Goal: Navigation & Orientation: Find specific page/section

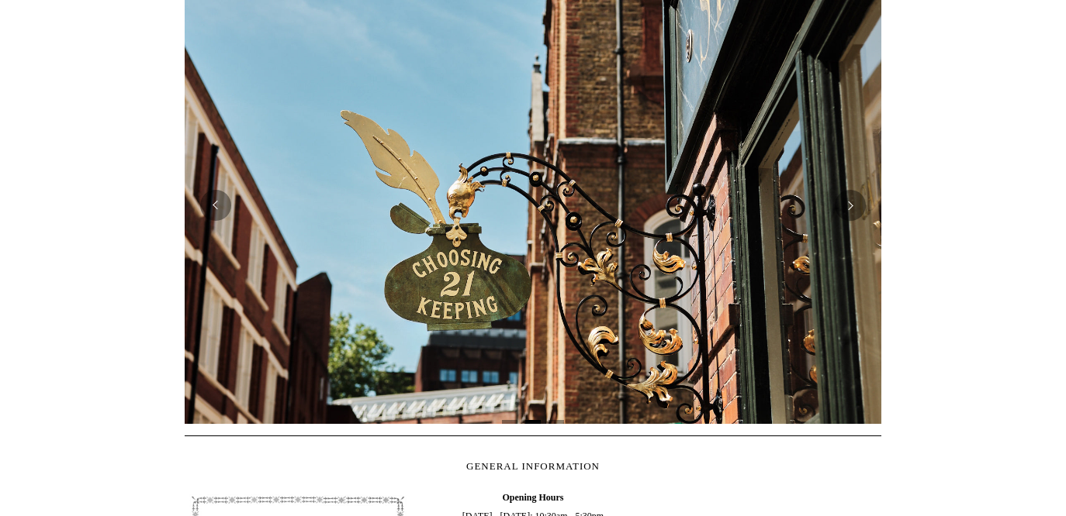
scroll to position [323, 0]
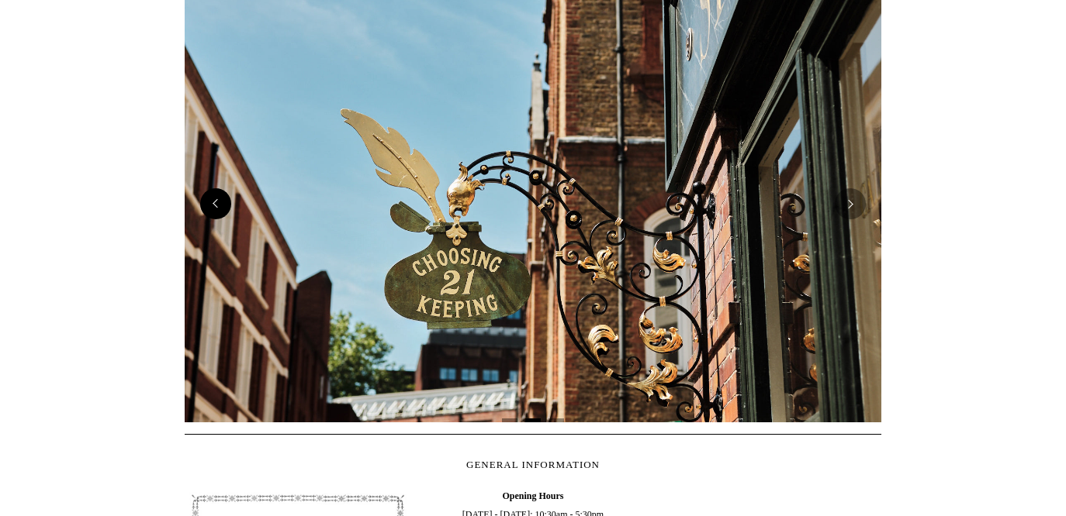
click at [216, 209] on button "Previous" at bounding box center [215, 203] width 31 height 31
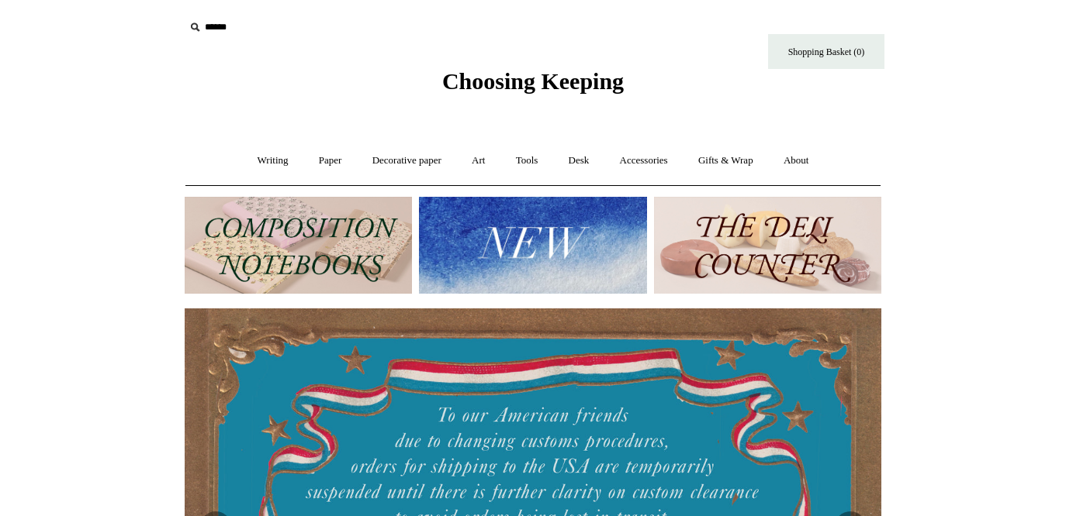
scroll to position [0, 0]
click at [544, 277] on img at bounding box center [532, 245] width 227 height 97
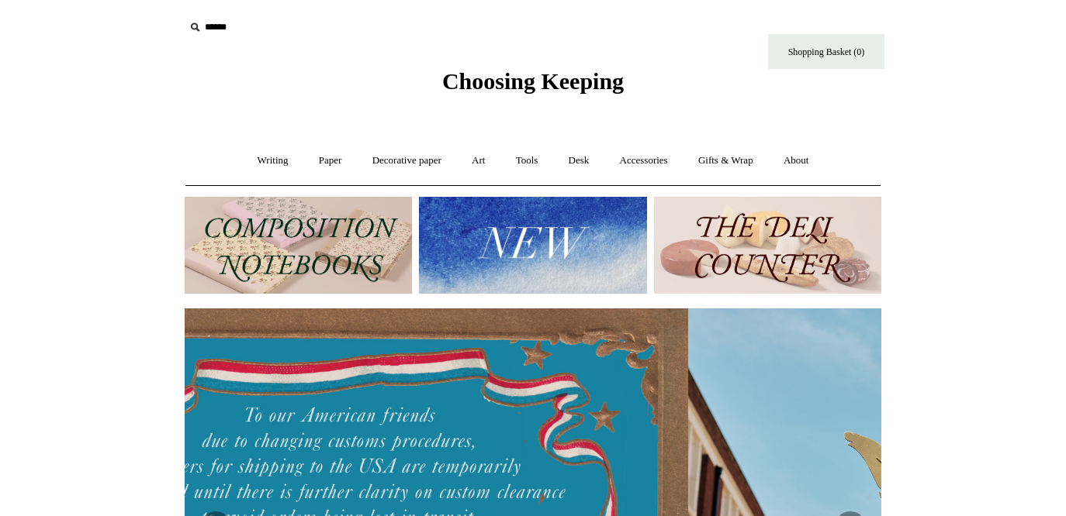
scroll to position [0, 504]
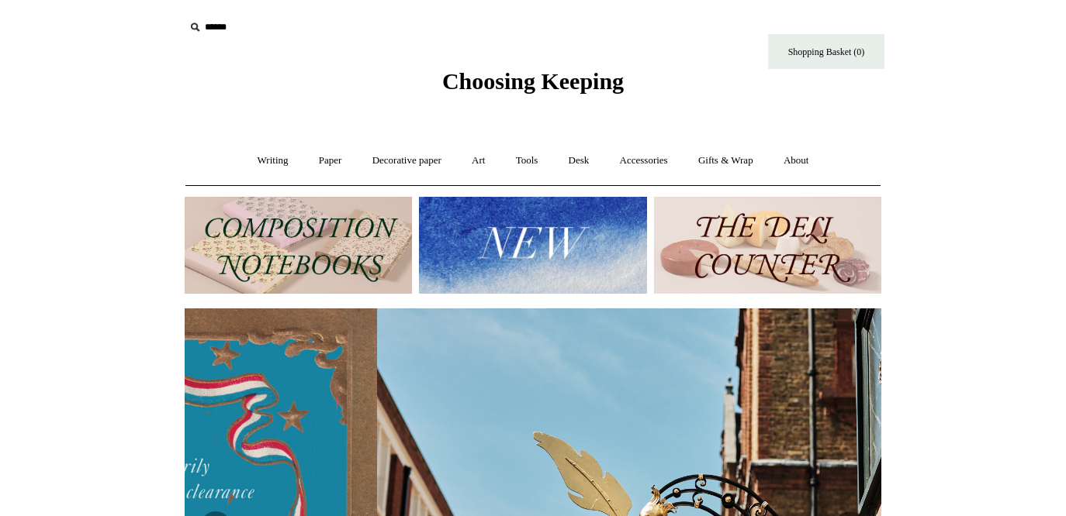
drag, startPoint x: 756, startPoint y: 237, endPoint x: 883, endPoint y: 139, distance: 160.9
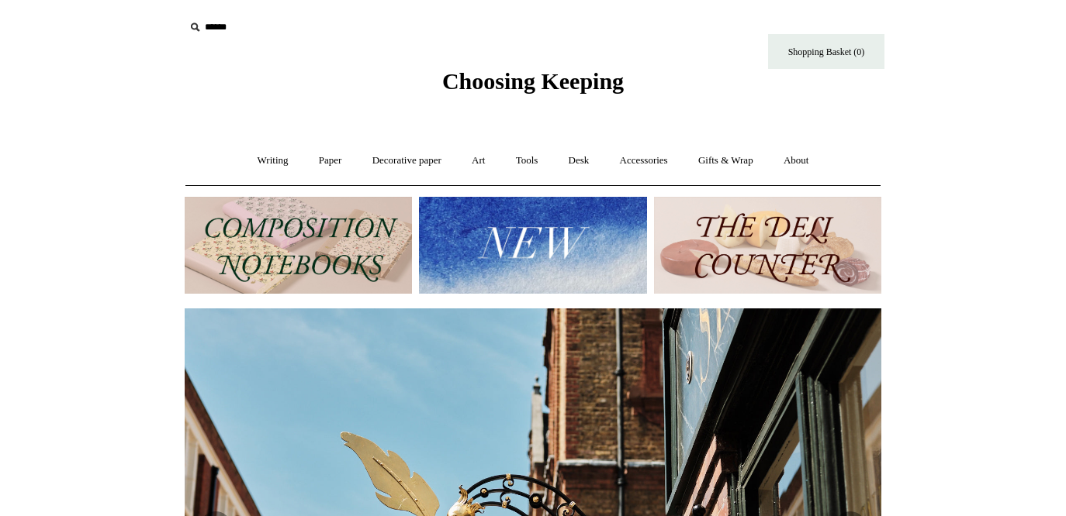
click at [551, 230] on img at bounding box center [532, 245] width 227 height 97
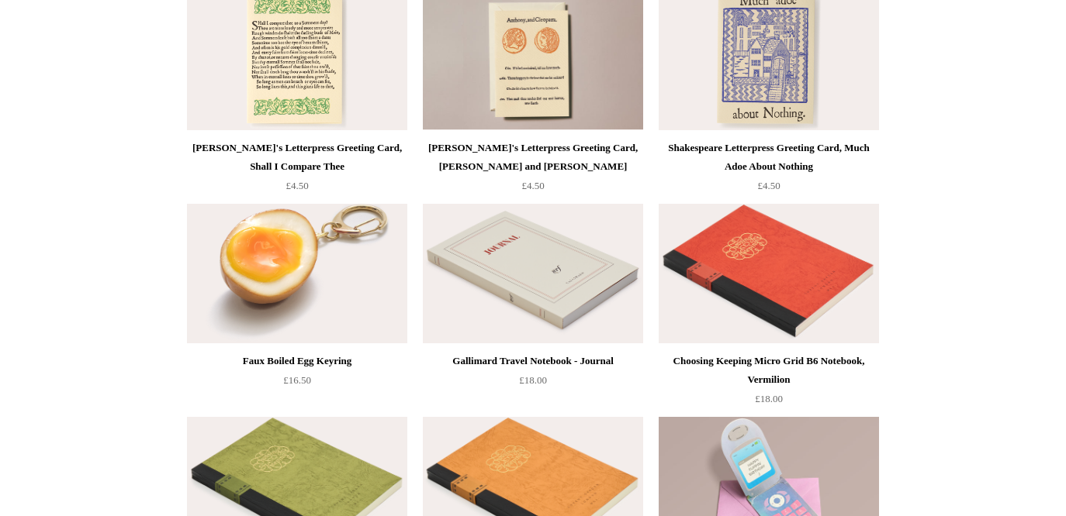
scroll to position [3196, 0]
drag, startPoint x: 800, startPoint y: 380, endPoint x: 815, endPoint y: 342, distance: 40.8
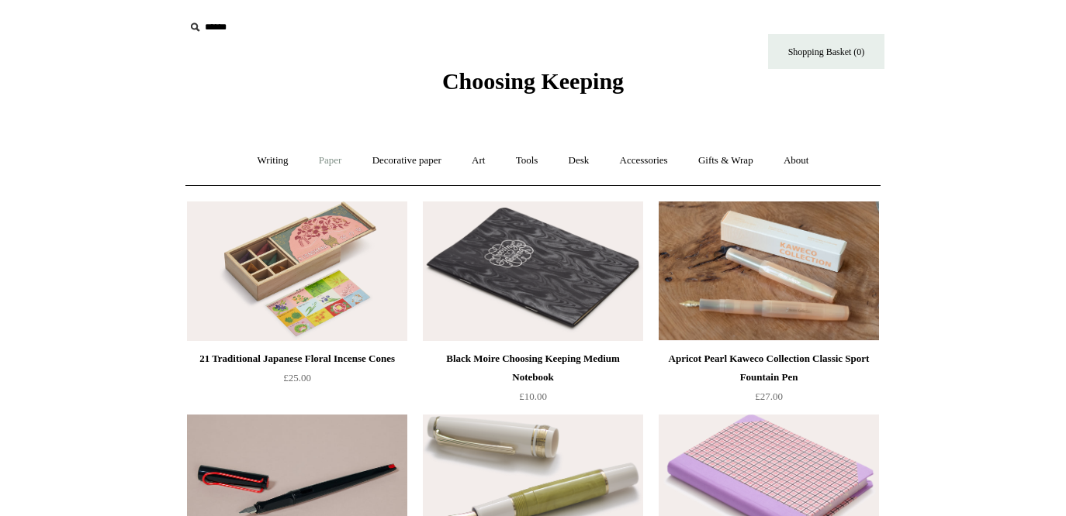
scroll to position [0, 0]
click at [482, 158] on link "Art +" at bounding box center [478, 160] width 41 height 41
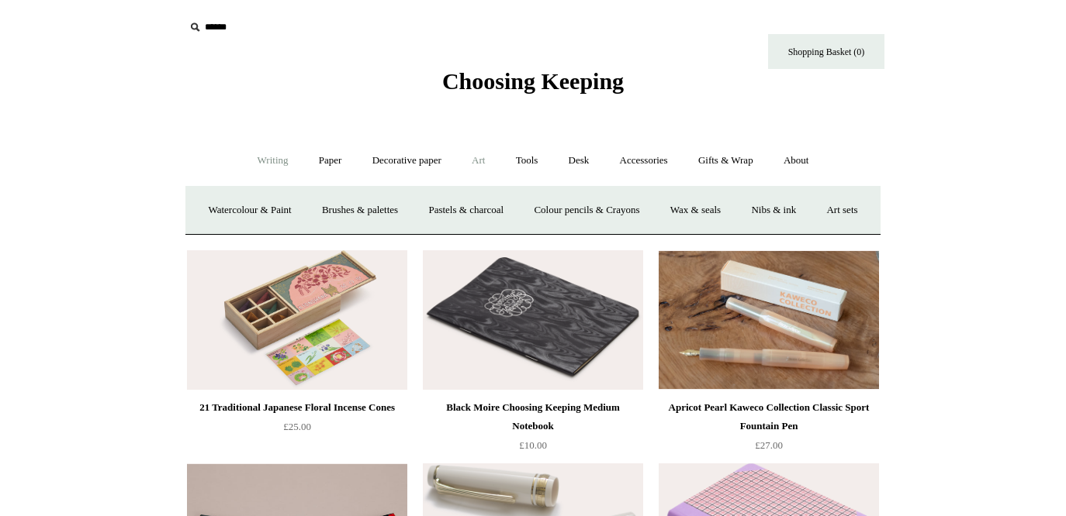
click at [266, 165] on link "Writing +" at bounding box center [273, 160] width 59 height 41
click at [323, 160] on link "Paper +" at bounding box center [330, 160] width 51 height 41
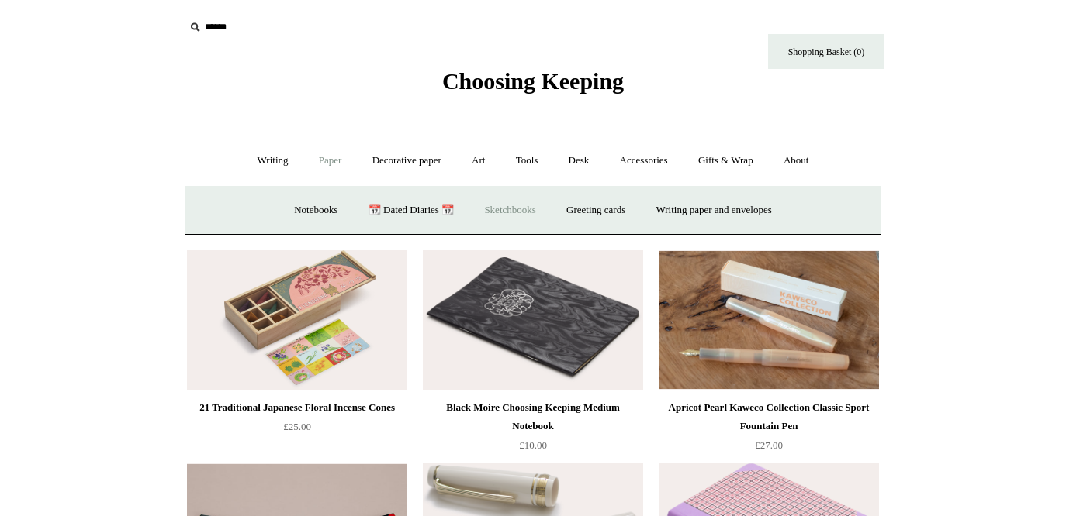
click at [513, 206] on link "Sketchbooks +" at bounding box center [509, 210] width 79 height 41
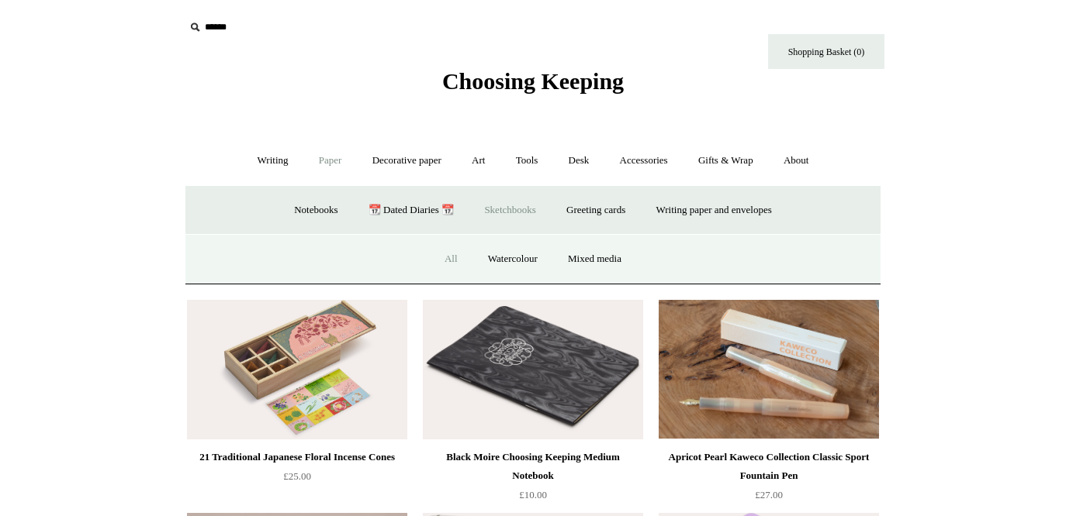
click at [447, 257] on link "All" at bounding box center [450, 259] width 41 height 41
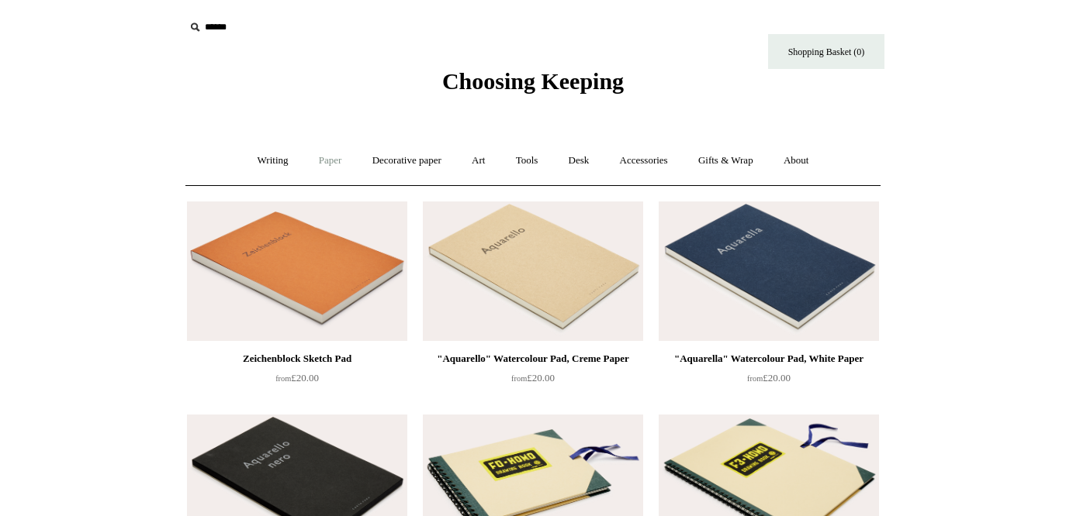
click at [326, 156] on link "Paper +" at bounding box center [330, 160] width 51 height 41
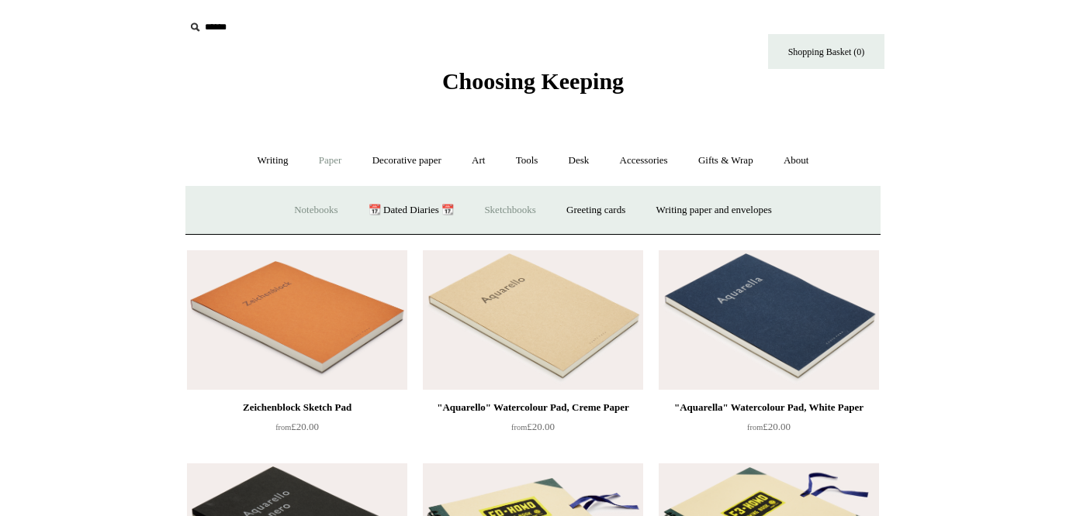
click at [305, 201] on link "Notebooks +" at bounding box center [315, 210] width 71 height 41
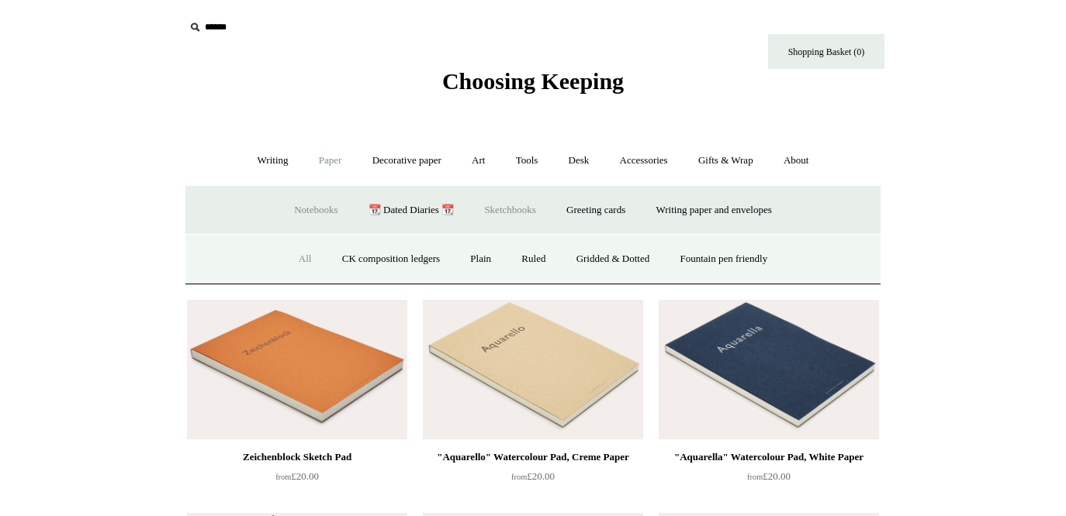
click at [292, 259] on link "All" at bounding box center [305, 259] width 41 height 41
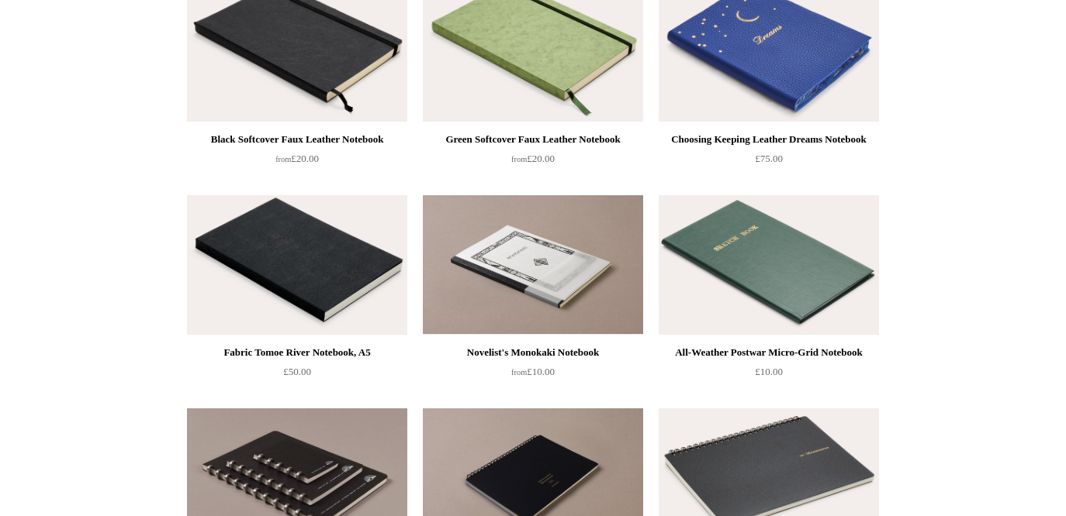
scroll to position [3207, 0]
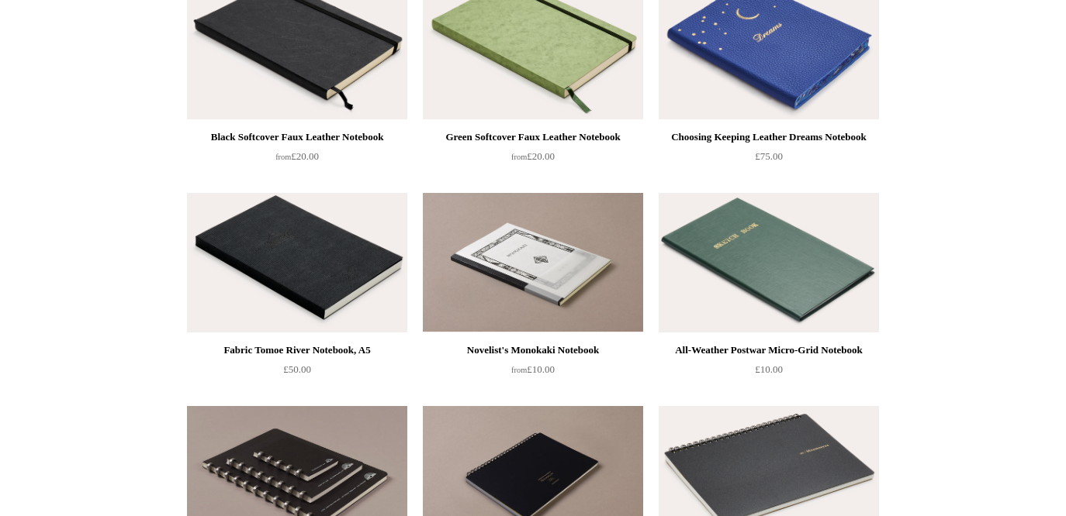
drag, startPoint x: 821, startPoint y: 349, endPoint x: 1016, endPoint y: -43, distance: 438.0
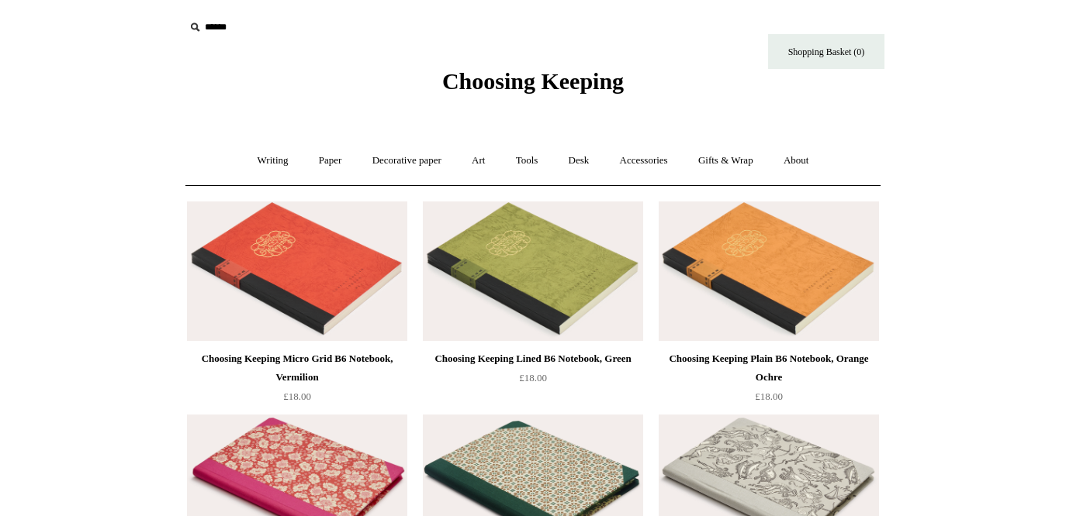
scroll to position [0, 0]
click at [524, 161] on link "Tools +" at bounding box center [527, 160] width 50 height 41
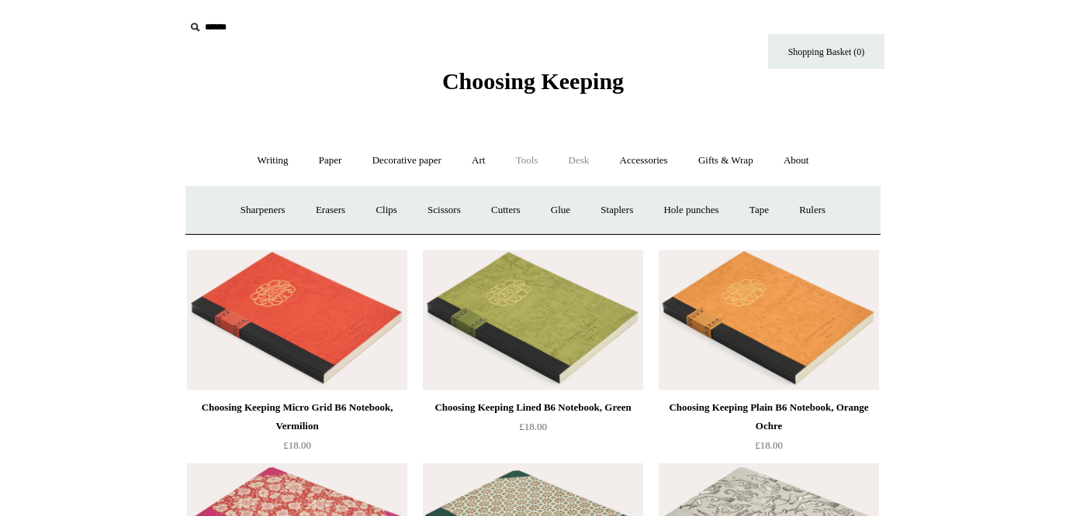
click at [589, 161] on link "Desk +" at bounding box center [578, 160] width 49 height 41
click at [623, 212] on link "Desk Accessories" at bounding box center [598, 210] width 98 height 41
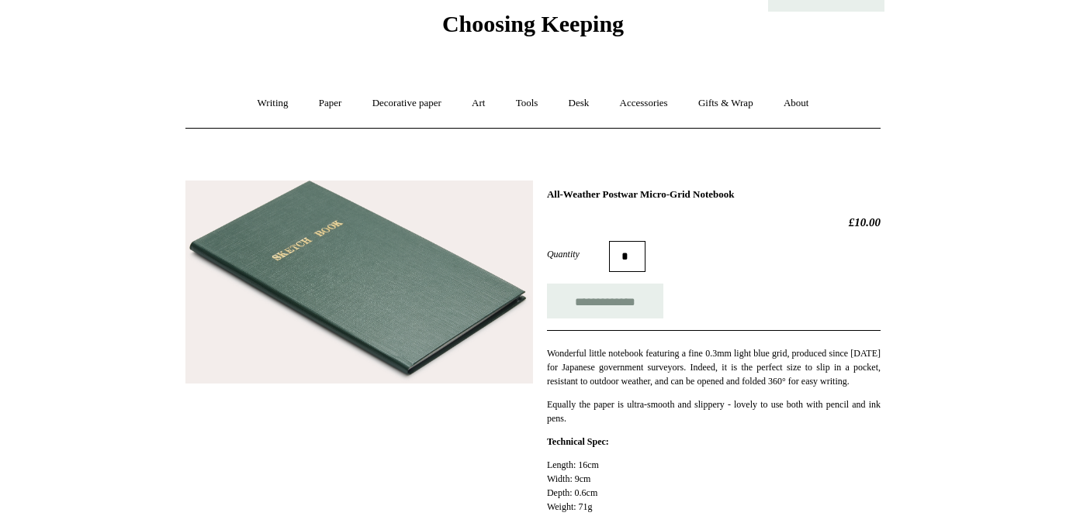
scroll to position [53, 0]
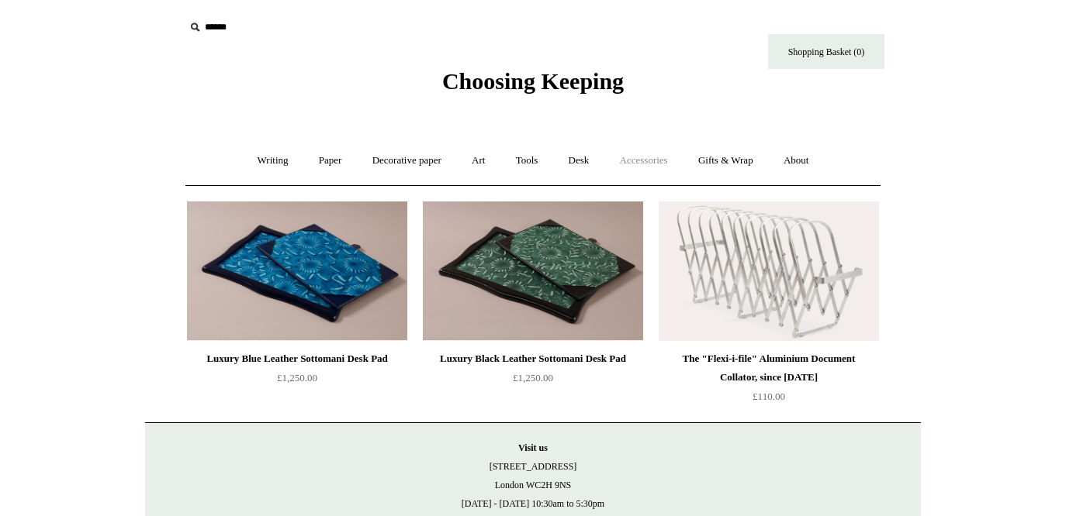
click at [669, 163] on link "Accessories +" at bounding box center [644, 160] width 76 height 41
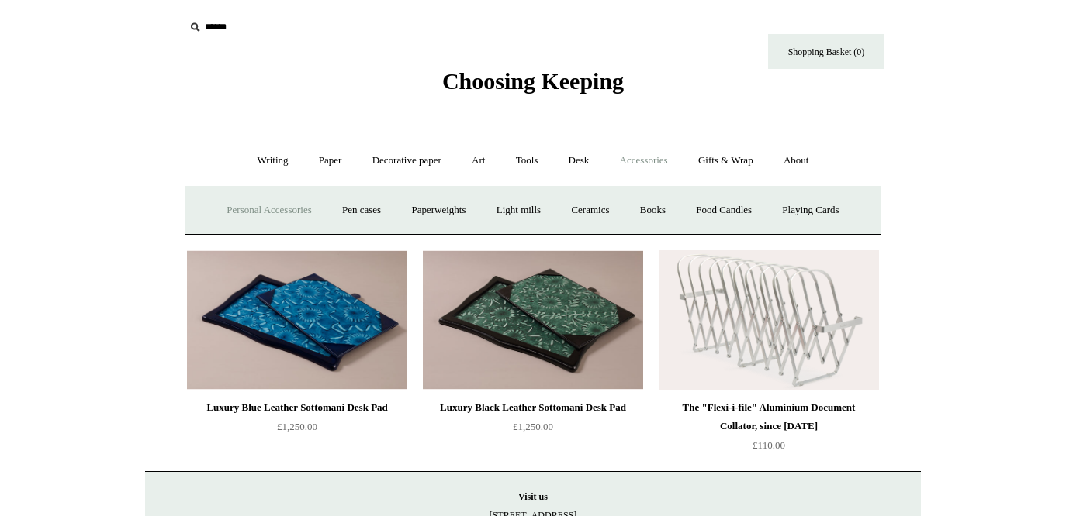
click at [265, 211] on link "Personal Accessories +" at bounding box center [268, 210] width 112 height 41
